Goal: Information Seeking & Learning: Find specific fact

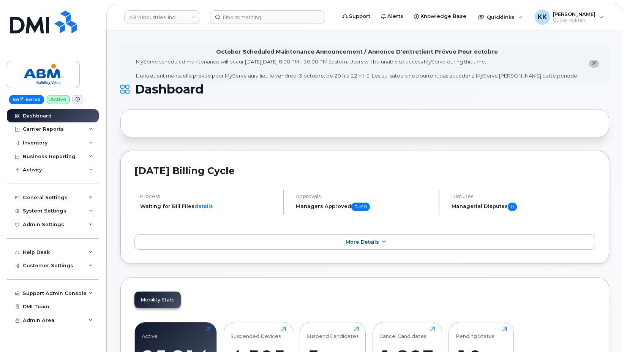
scroll to position [1193, 0]
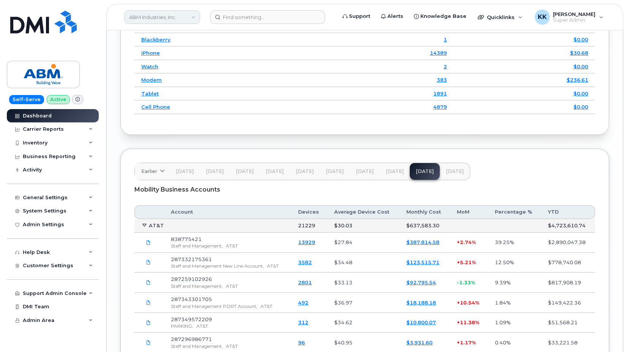
click at [145, 17] on link "ABM Industries, Inc." at bounding box center [162, 17] width 76 height 14
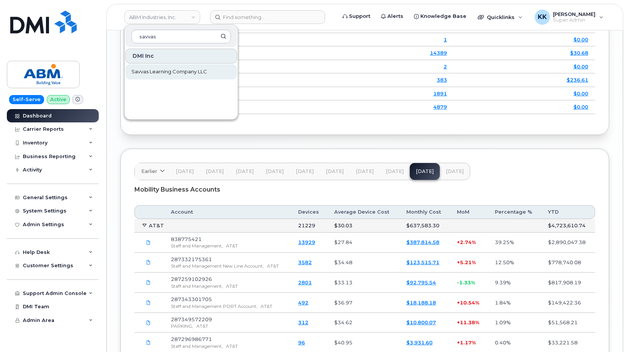
type input "savvas"
click at [163, 70] on span "Savvas Learning Company LLC" at bounding box center [169, 72] width 76 height 8
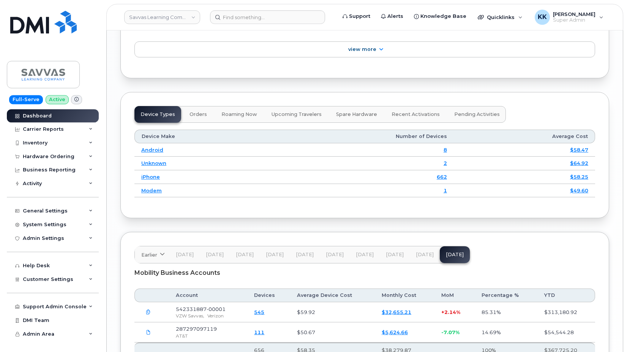
scroll to position [1124, 0]
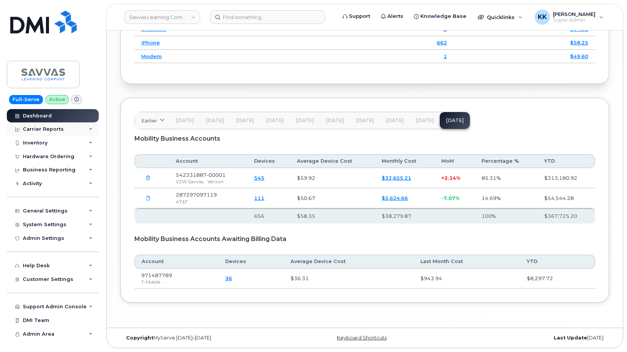
click at [44, 130] on div "Carrier Reports" at bounding box center [43, 129] width 41 height 6
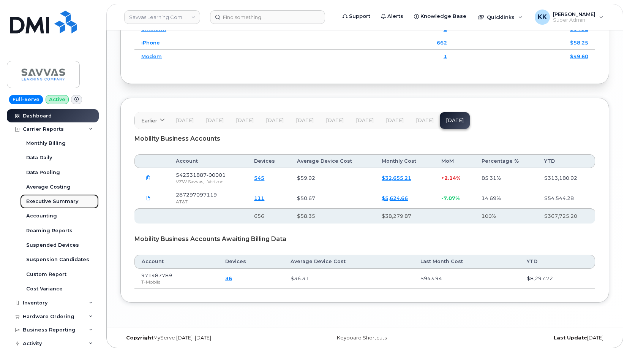
click at [47, 200] on div "Executive Summary" at bounding box center [52, 201] width 52 height 7
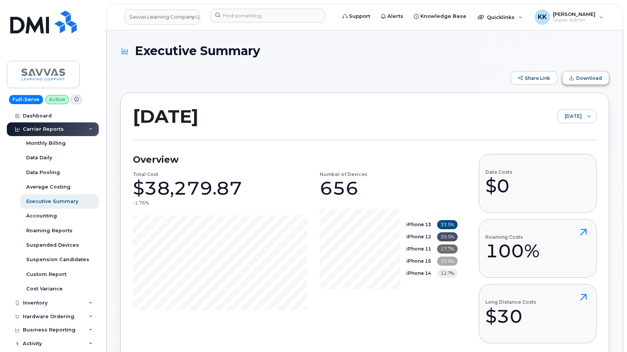
click at [591, 83] on button "Download" at bounding box center [585, 78] width 47 height 14
click at [161, 19] on link "Savvas Learning Company LLC" at bounding box center [162, 17] width 76 height 15
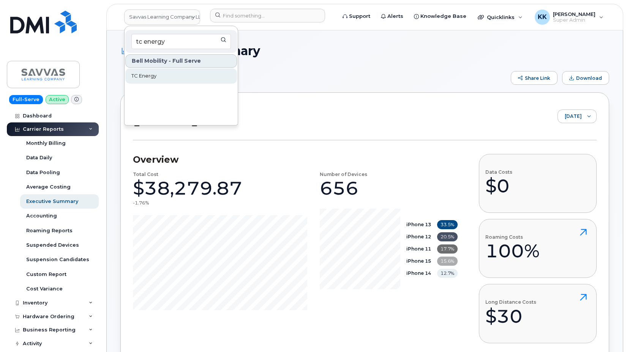
type input "tc energy"
click at [156, 76] on span "TC Energy" at bounding box center [143, 76] width 25 height 8
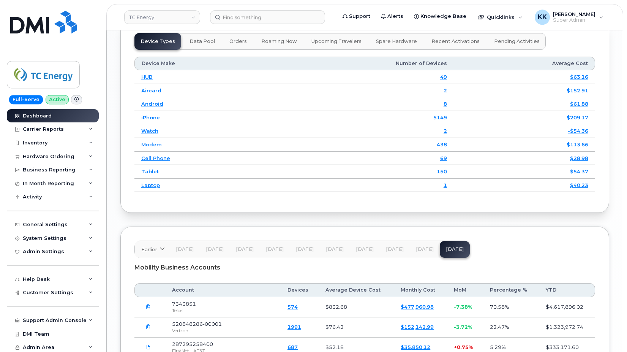
scroll to position [1240, 0]
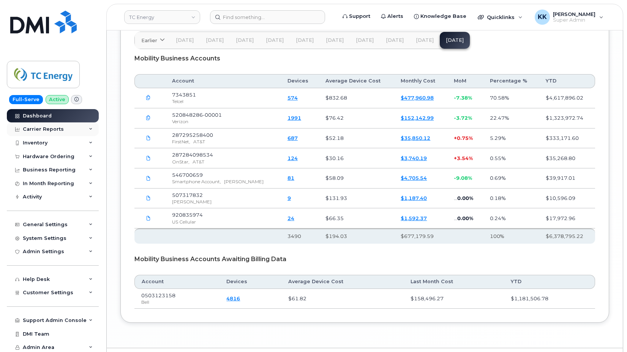
click at [42, 128] on div "Carrier Reports" at bounding box center [43, 129] width 41 height 6
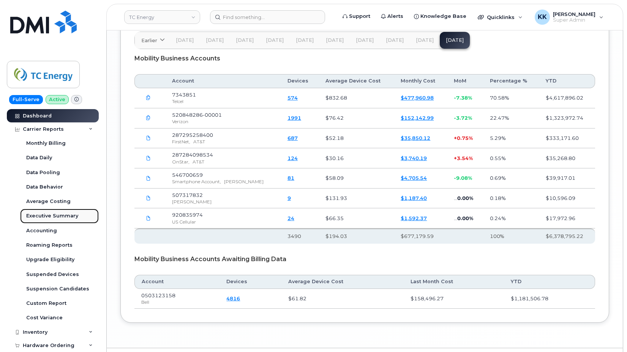
click at [59, 216] on div "Executive Summary" at bounding box center [52, 215] width 52 height 7
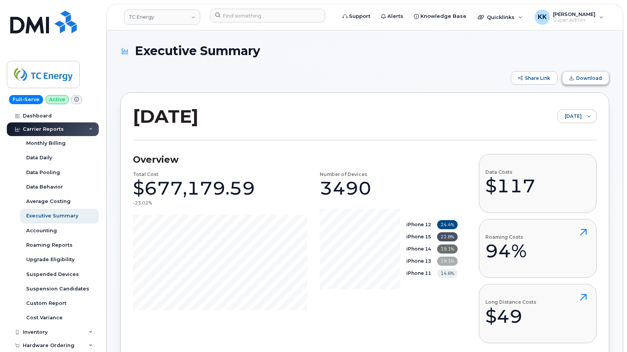
click at [585, 76] on span "Download" at bounding box center [589, 78] width 26 height 6
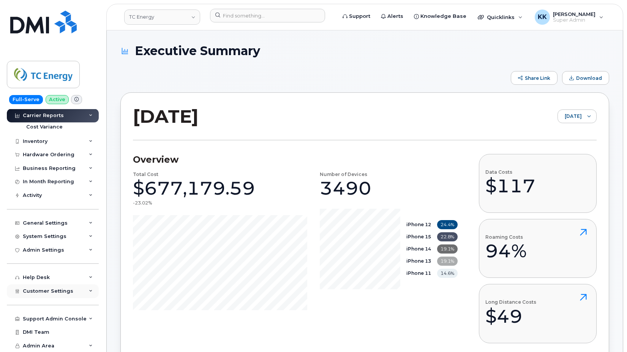
click at [51, 292] on span "Customer Settings" at bounding box center [48, 291] width 51 height 6
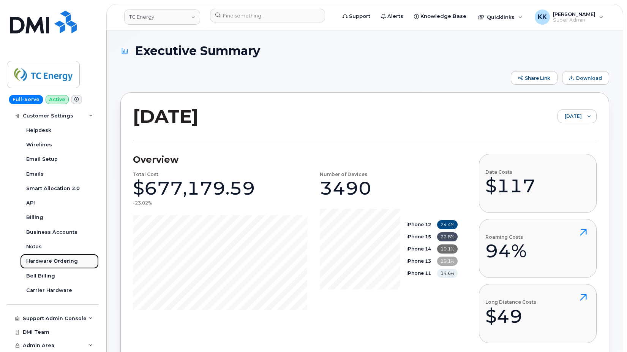
click at [53, 262] on div "Hardware Ordering" at bounding box center [52, 261] width 52 height 7
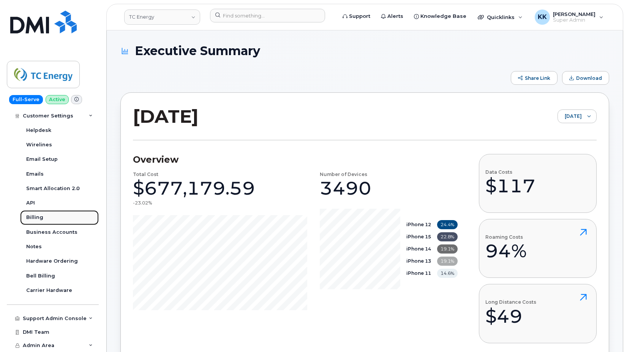
click at [53, 225] on link "Billing" at bounding box center [59, 217] width 79 height 14
click at [56, 233] on div "Business Accounts" at bounding box center [51, 232] width 51 height 7
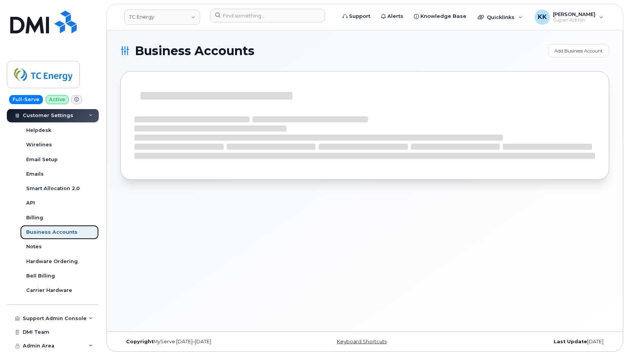
scroll to position [234, 0]
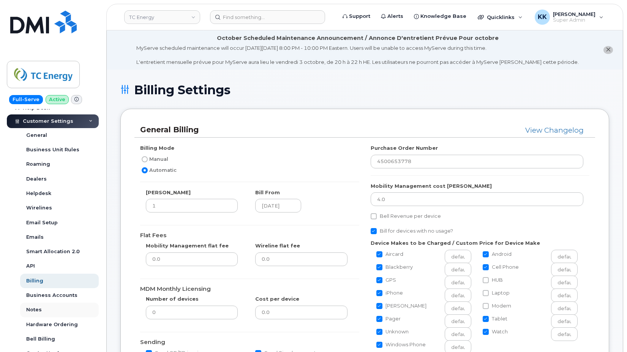
scroll to position [182, 0]
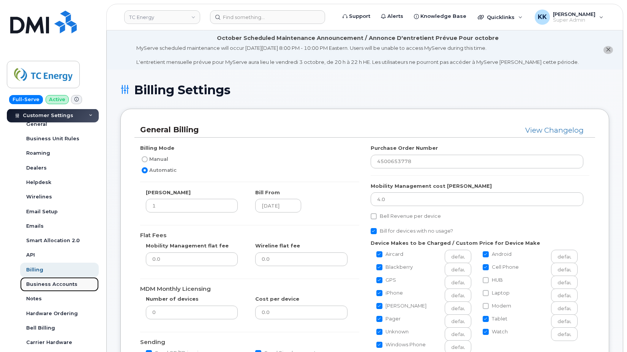
click at [55, 284] on div "Business Accounts" at bounding box center [51, 284] width 51 height 7
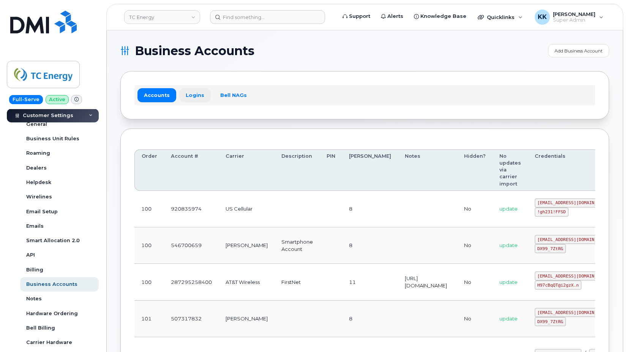
click at [188, 93] on link "Logins" at bounding box center [195, 95] width 32 height 14
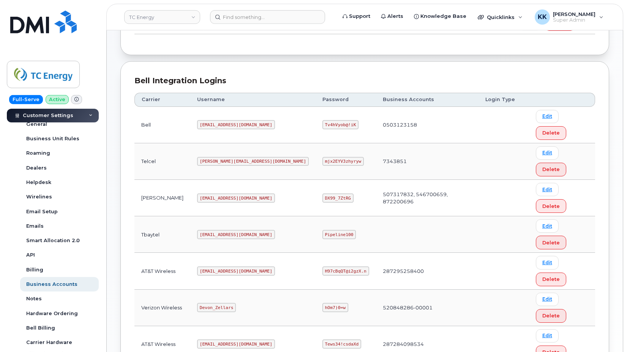
scroll to position [150, 0]
click at [231, 338] on code "[EMAIL_ADDRESS][DOMAIN_NAME]" at bounding box center [236, 342] width 78 height 9
click at [230, 338] on code "[EMAIL_ADDRESS][DOMAIN_NAME]" at bounding box center [236, 342] width 78 height 9
click at [323, 338] on code "Tews34!csdaXd" at bounding box center [342, 342] width 39 height 9
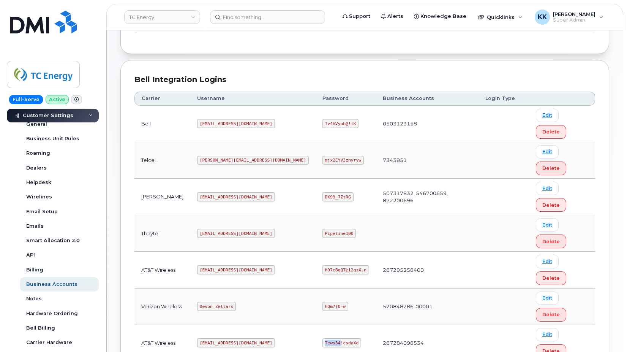
click at [323, 338] on code "Tews34!csdaXd" at bounding box center [342, 342] width 39 height 9
